Goal: Task Accomplishment & Management: Manage account settings

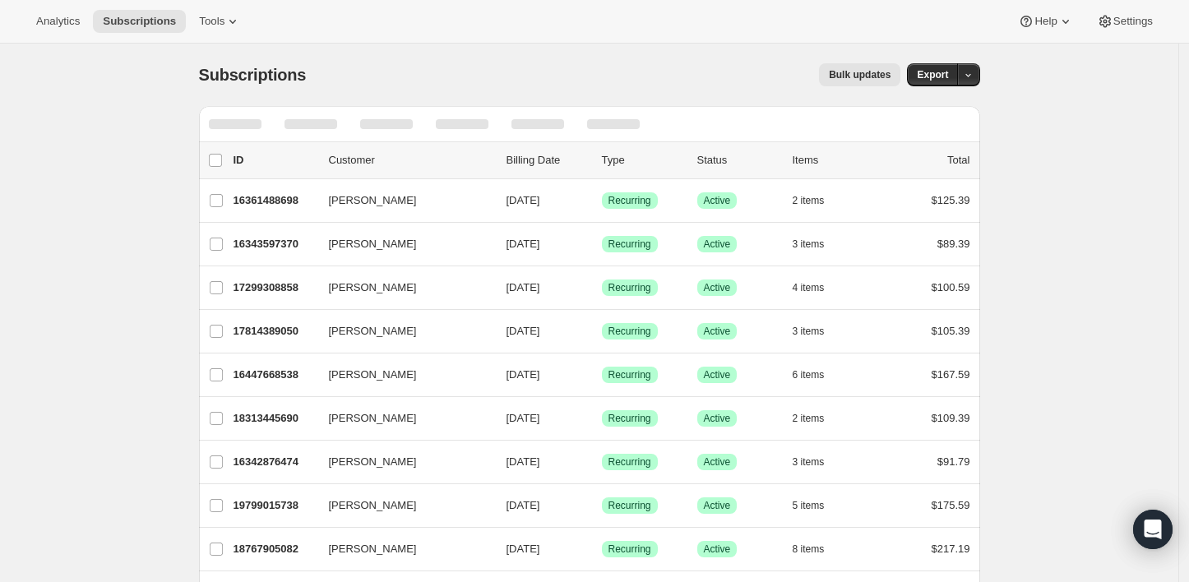
click at [891, 125] on div at bounding box center [589, 124] width 781 height 36
click at [670, 48] on div "Subscriptions. This page is ready Subscriptions Bulk updates More actions Bulk …" at bounding box center [589, 75] width 781 height 62
click at [551, 127] on div at bounding box center [537, 124] width 53 height 10
click at [706, 115] on div at bounding box center [589, 124] width 781 height 36
click at [760, 124] on div at bounding box center [589, 124] width 781 height 36
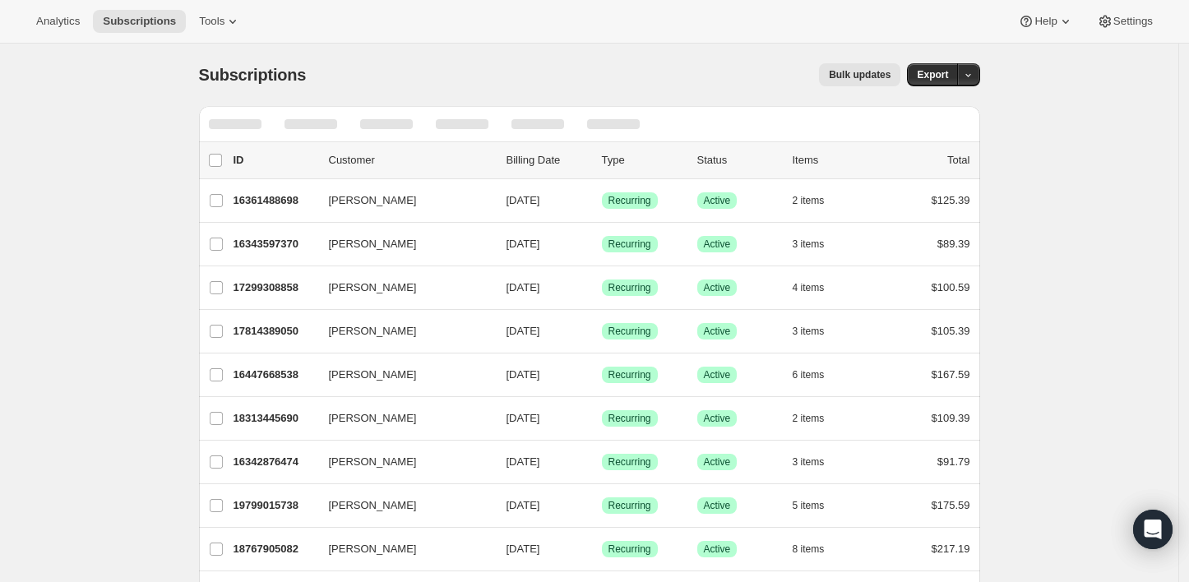
click at [760, 124] on div at bounding box center [589, 124] width 781 height 36
click at [887, 126] on icon "Search and filter results" at bounding box center [885, 124] width 11 height 11
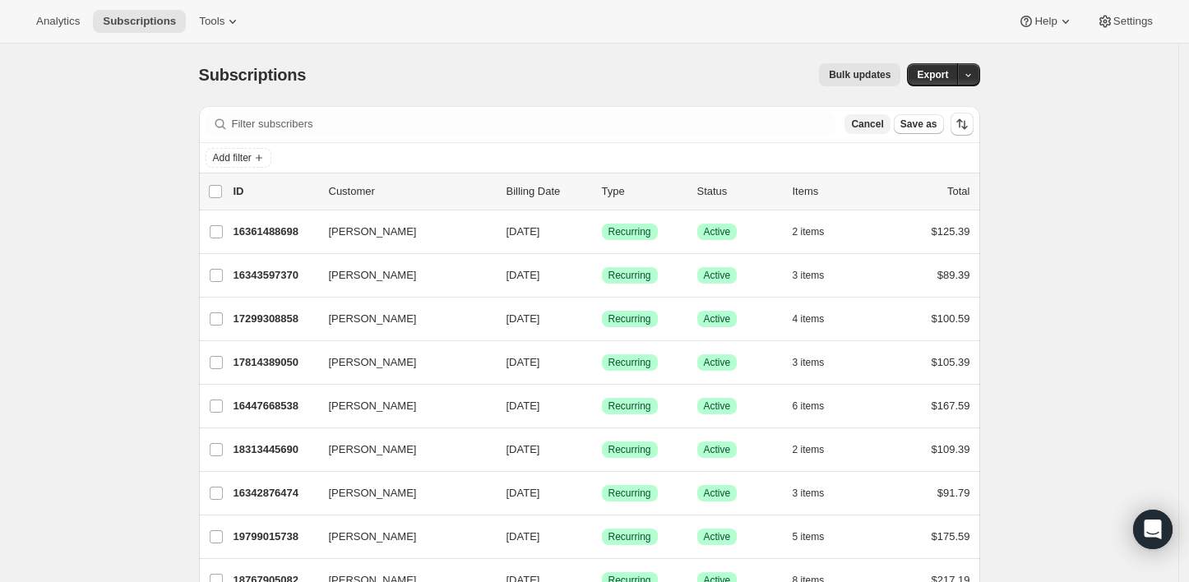
click at [866, 120] on span "Cancel" at bounding box center [867, 124] width 32 height 13
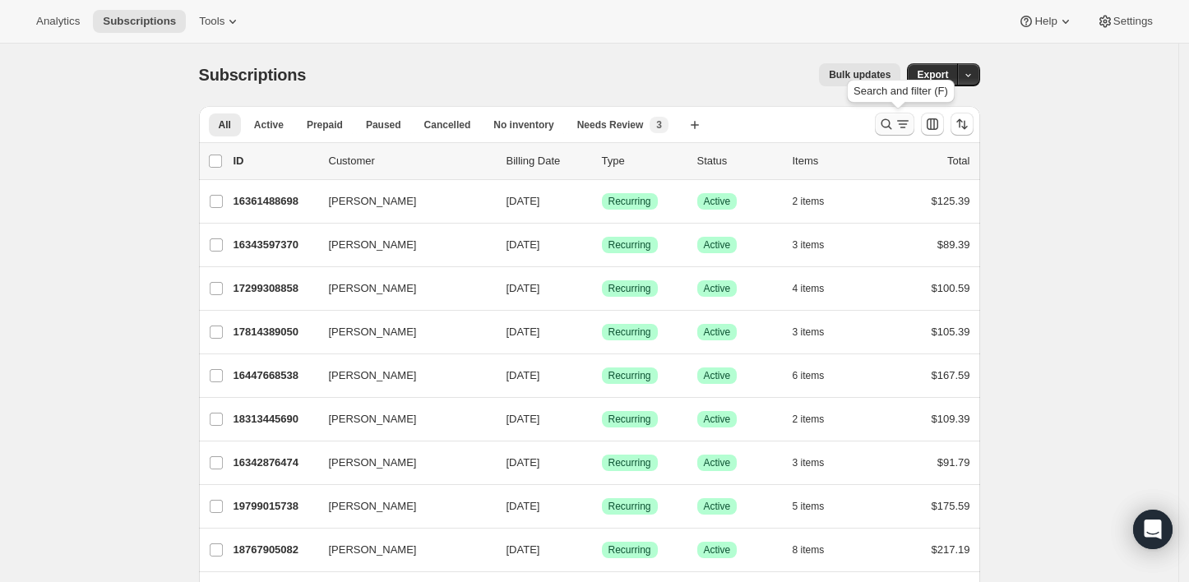
click at [881, 122] on icon "Search and filter results" at bounding box center [886, 124] width 16 height 16
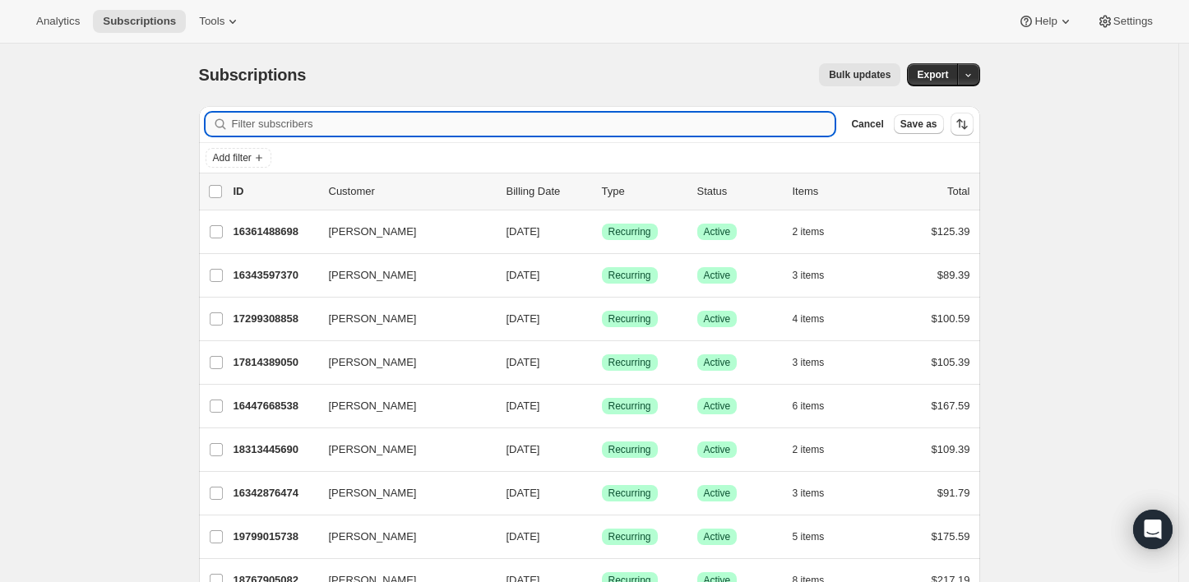
click at [675, 118] on input "Filter subscribers" at bounding box center [533, 124] width 603 height 23
type input "brandyclwilliams@yahoo.com"
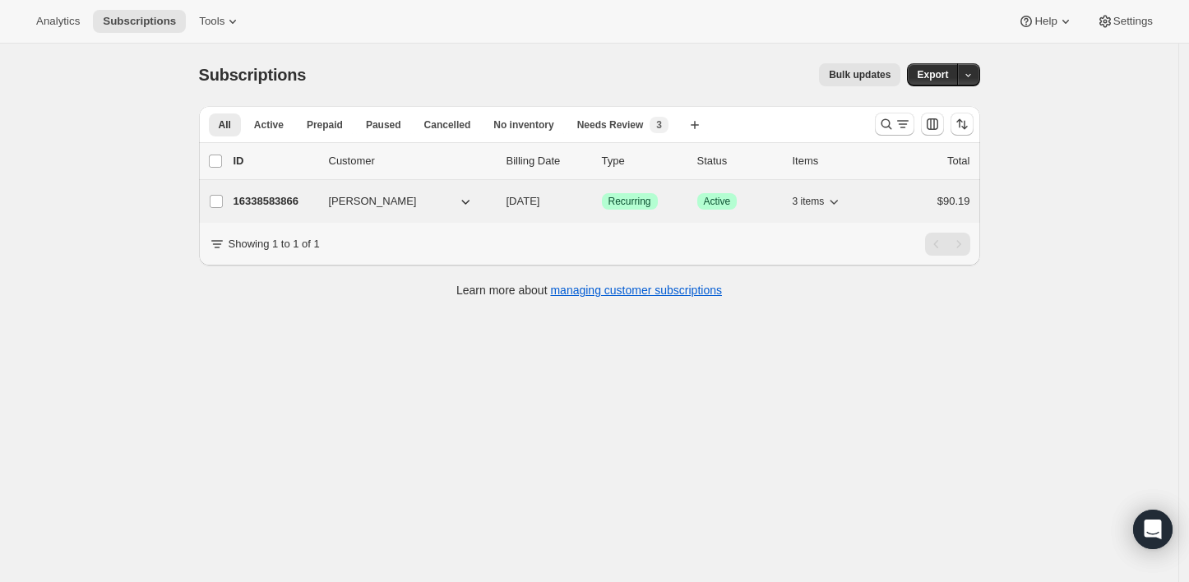
click at [414, 201] on button "Brandy Williams" at bounding box center [401, 201] width 164 height 26
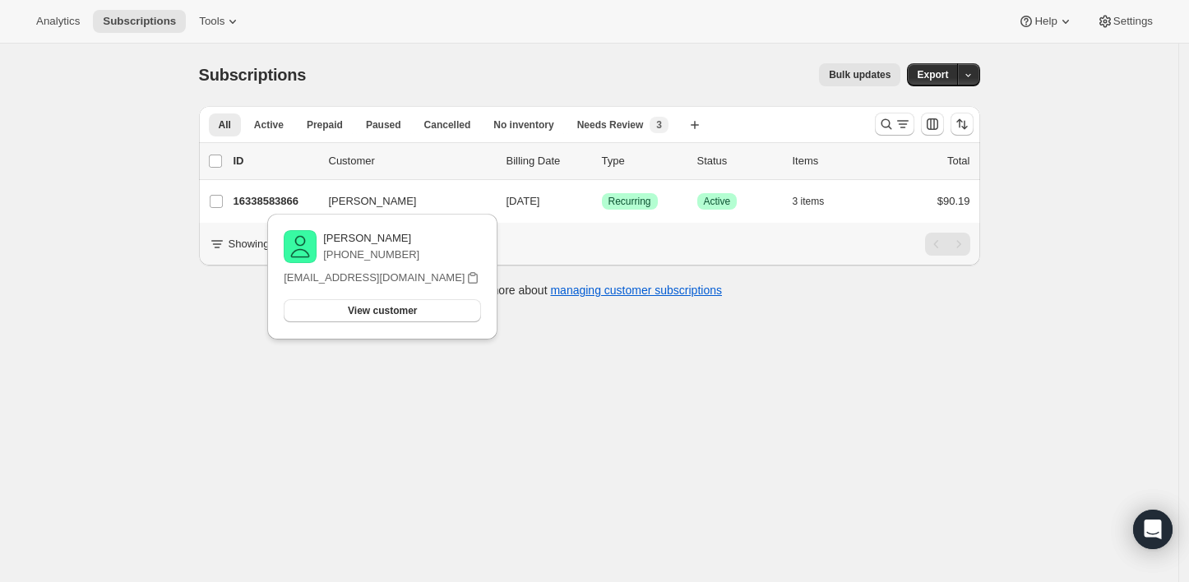
click at [233, 379] on div "Subscriptions. This page is ready Subscriptions Bulk updates More actions Bulk …" at bounding box center [589, 335] width 1178 height 582
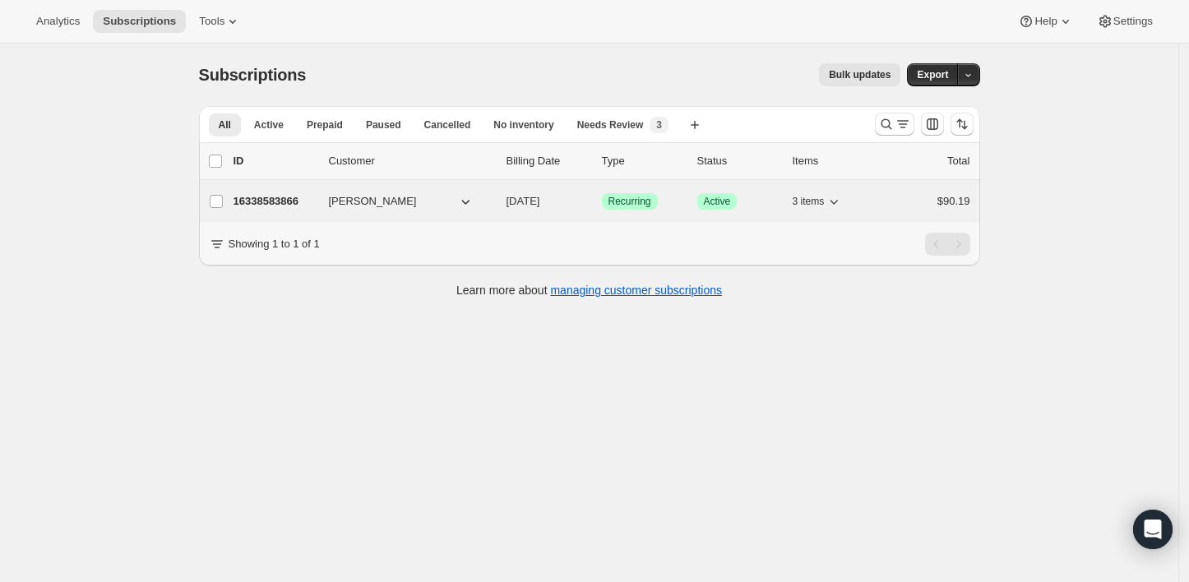
click at [285, 205] on p "16338583866" at bounding box center [274, 201] width 82 height 16
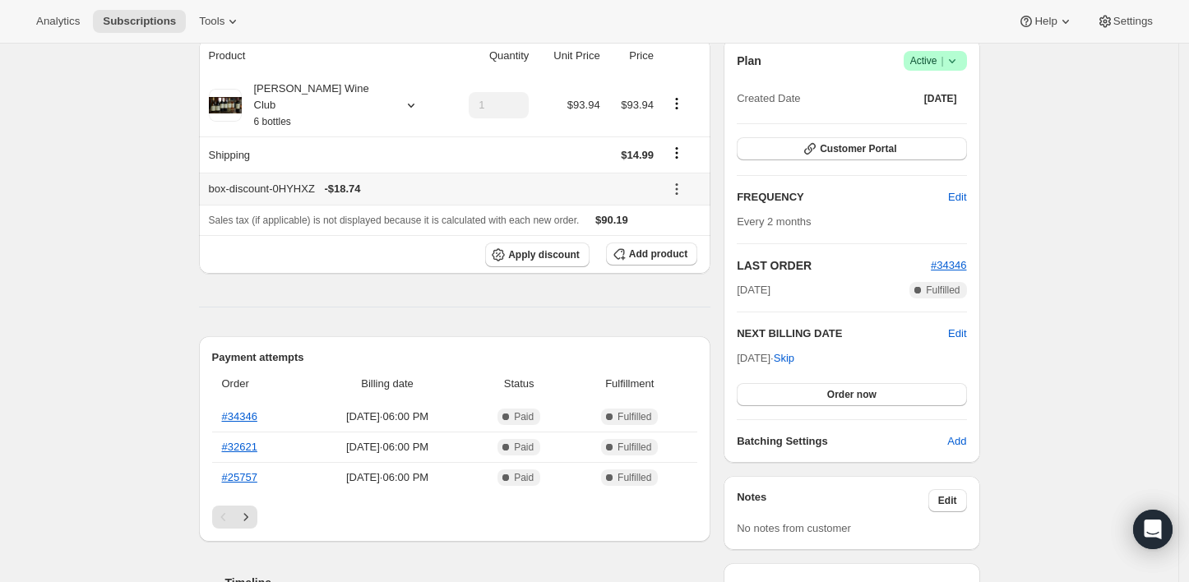
scroll to position [183, 0]
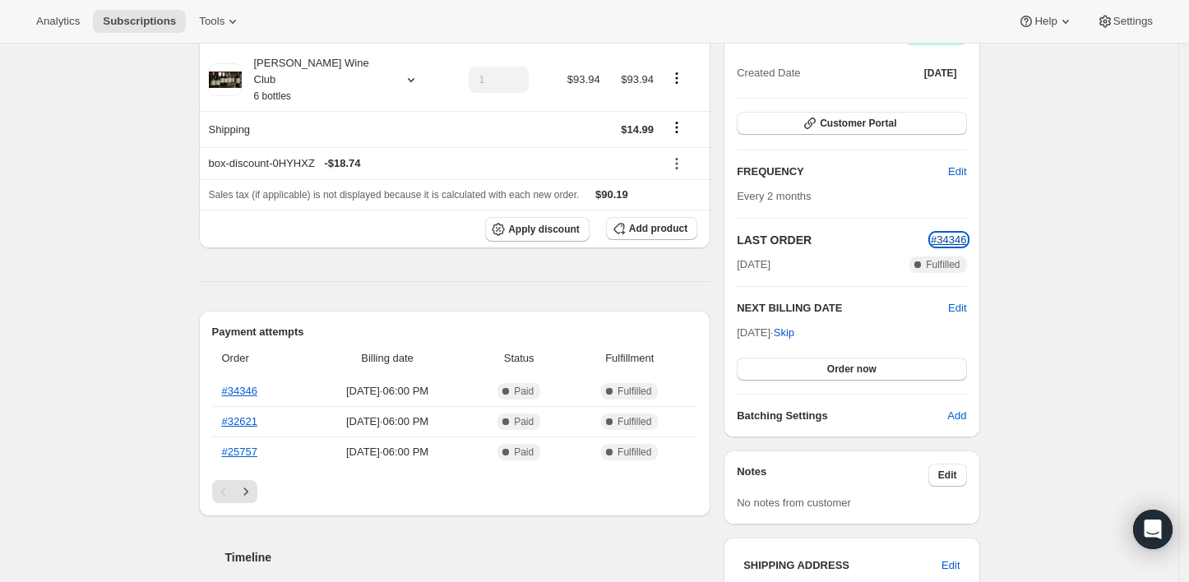
click at [944, 240] on span "#34346" at bounding box center [948, 239] width 35 height 12
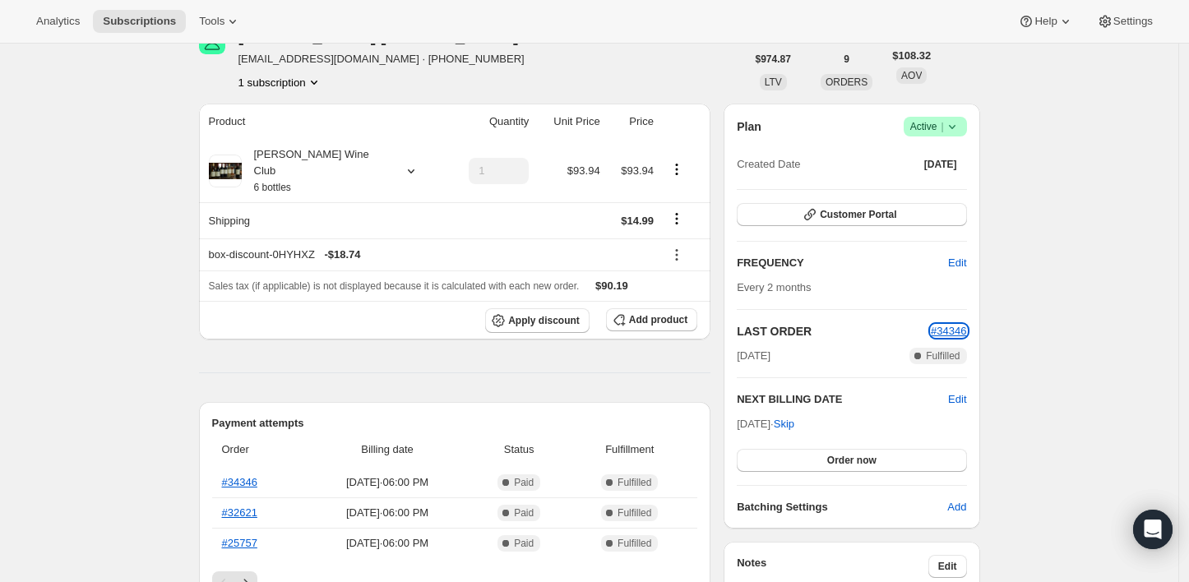
scroll to position [0, 0]
